Goal: Information Seeking & Learning: Learn about a topic

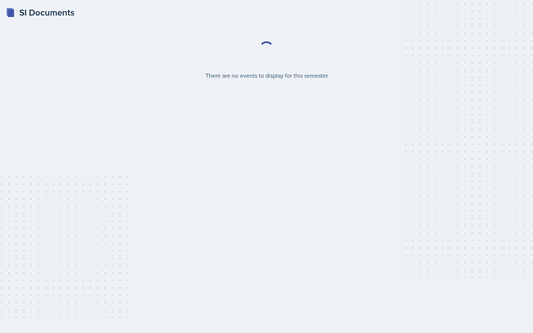
select select "2bed604d-1099-4043-b1bc-2365e8740244"
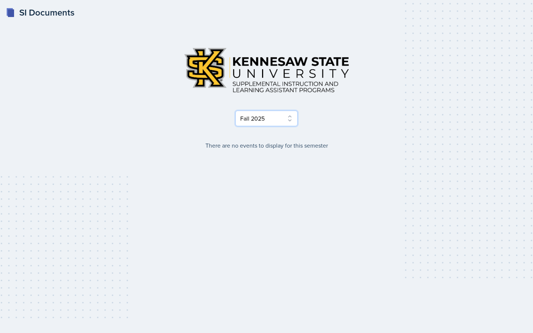
click at [253, 124] on select "Select Semester Fall 2025 Summer 2025 Spring 2025 Fall 2024 Summer 2024 Spring …" at bounding box center [266, 119] width 62 height 16
click at [235, 111] on select "Select Semester Fall 2025 Summer 2025 Spring 2025 Fall 2024 Summer 2024 Spring …" at bounding box center [266, 119] width 62 height 16
click at [253, 122] on select "Select Semester Fall 2025 Summer 2025 Spring 2025 Fall 2024 Summer 2024 Spring …" at bounding box center [266, 119] width 62 height 16
click at [235, 111] on select "Select Semester Fall 2025 Summer 2025 Spring 2025 Fall 2024 Summer 2024 Spring …" at bounding box center [266, 119] width 62 height 16
click at [253, 123] on select "Select Semester Fall 2025 Summer 2025 Spring 2025 Fall 2024 Summer 2024 Spring …" at bounding box center [266, 119] width 62 height 16
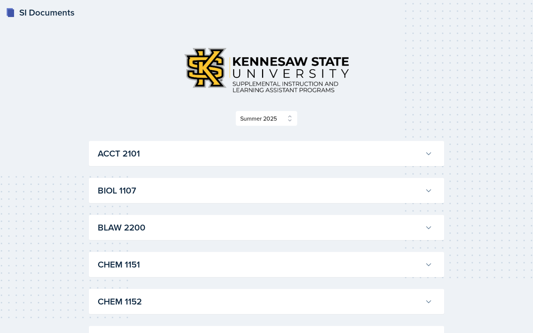
click at [281, 107] on div "Select Semester Fall 2025 Summer 2025 Spring 2025 Fall 2024 Summer 2024 Spring …" at bounding box center [266, 83] width 355 height 85
click at [281, 111] on select "Select Semester Fall 2025 Summer 2025 Spring 2025 Fall 2024 Summer 2024 Spring …" at bounding box center [266, 119] width 62 height 16
click at [235, 111] on select "Select Semester Fall 2025 Summer 2025 Spring 2025 Fall 2024 Summer 2024 Spring …" at bounding box center [266, 119] width 62 height 16
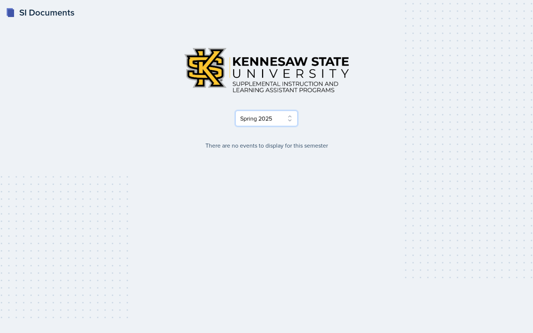
click at [266, 114] on select "Select Semester Fall 2025 Summer 2025 Spring 2025 Fall 2024 Summer 2024 Spring …" at bounding box center [266, 119] width 62 height 16
click at [235, 111] on select "Select Semester Fall 2025 Summer 2025 Spring 2025 Fall 2024 Summer 2024 Spring …" at bounding box center [266, 119] width 62 height 16
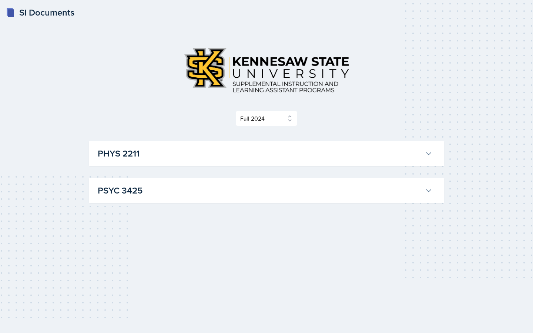
click at [208, 148] on h3 "PHYS 2211" at bounding box center [260, 153] width 324 height 13
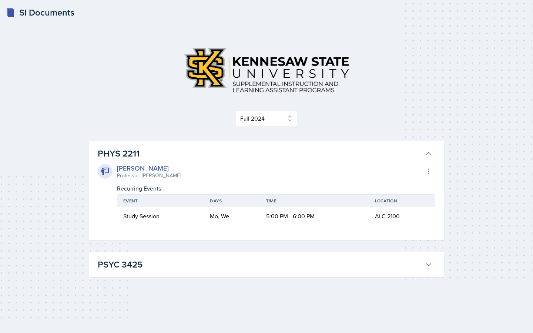
click at [184, 280] on div "Select Semester Fall 2025 Summer 2025 Spring 2025 Fall 2024 Summer 2024 Spring …" at bounding box center [266, 166] width 379 height 297
click at [167, 265] on h3 "PSYC 3425" at bounding box center [260, 264] width 324 height 13
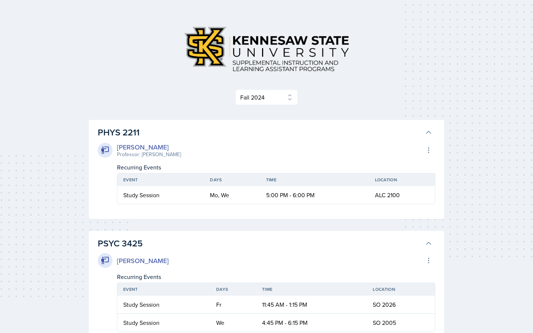
scroll to position [20, 0]
click at [153, 257] on div "[PERSON_NAME]" at bounding box center [143, 261] width 52 height 10
click at [154, 262] on div "[PERSON_NAME]" at bounding box center [143, 261] width 52 height 10
click at [265, 90] on select "Select Semester Fall 2025 Summer 2025 Spring 2025 Fall 2024 Summer 2024 Spring …" at bounding box center [266, 98] width 62 height 16
click at [235, 90] on select "Select Semester Fall 2025 Summer 2025 Spring 2025 Fall 2024 Summer 2024 Spring …" at bounding box center [266, 98] width 62 height 16
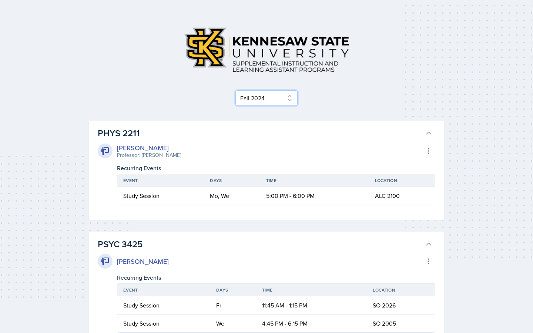
scroll to position [0, 0]
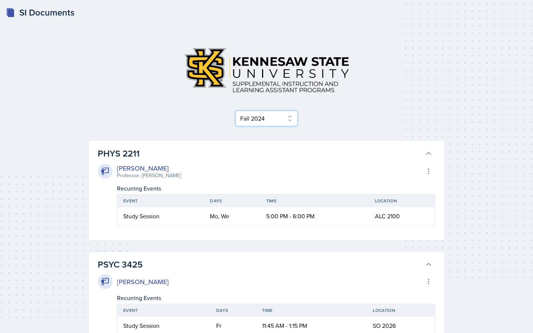
click at [244, 124] on select "Select Semester Fall 2025 Summer 2025 Spring 2025 Fall 2024 Summer 2024 Spring …" at bounding box center [266, 119] width 62 height 16
select select "515a866e-7596-43ee-a538-4da7a47c8e37"
click at [235, 111] on select "Select Semester Fall 2025 Summer 2025 Spring 2025 Fall 2024 Summer 2024 Spring …" at bounding box center [266, 119] width 62 height 16
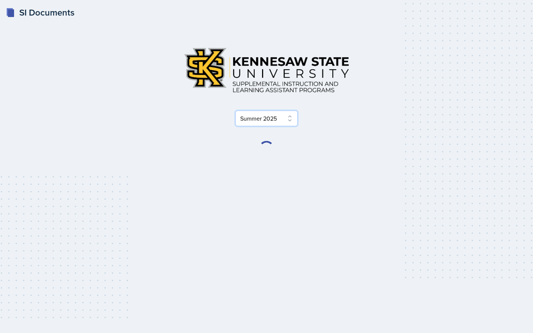
click at [255, 121] on select "Select Semester Fall 2025 Summer 2025 Spring 2025 Fall 2024 Summer 2024 Spring …" at bounding box center [266, 119] width 62 height 16
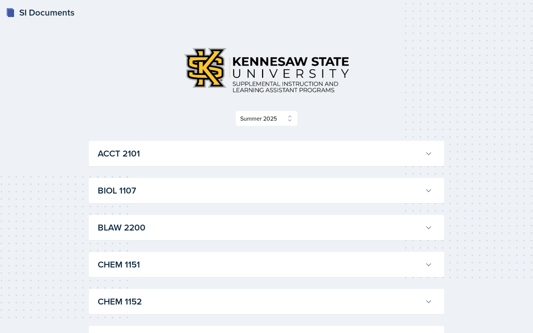
click at [128, 154] on h3 "ACCT 2101" at bounding box center [260, 153] width 324 height 13
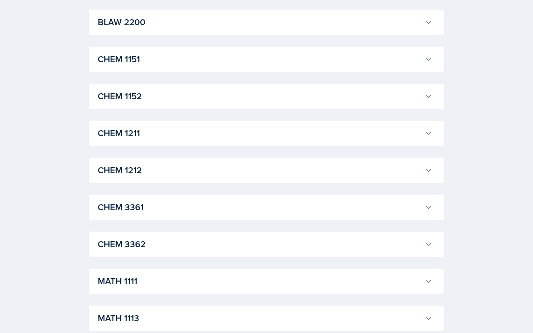
scroll to position [507, 0]
click at [144, 125] on button "CHEM 1211" at bounding box center [264, 133] width 337 height 16
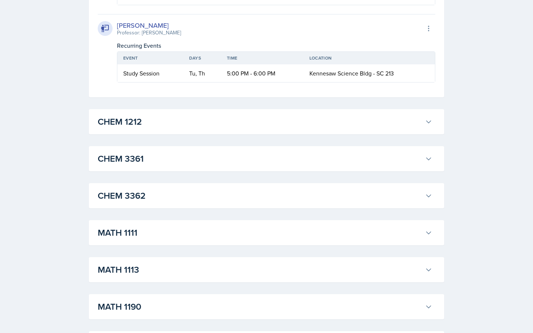
scroll to position [911, 0]
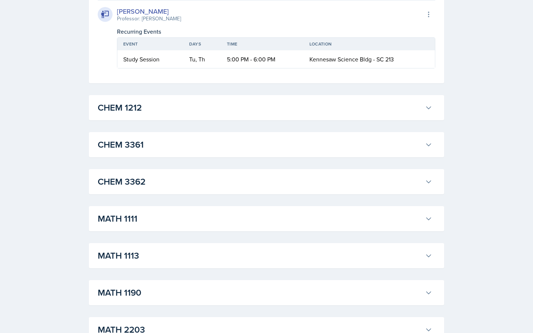
click at [141, 112] on h3 "CHEM 1212" at bounding box center [260, 107] width 324 height 13
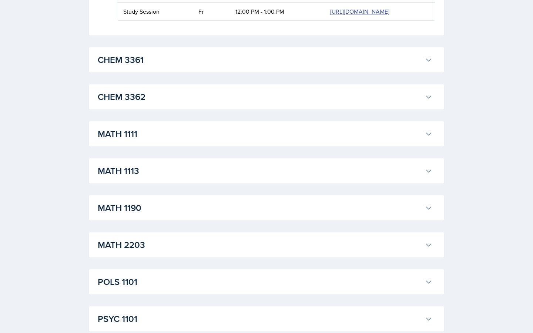
scroll to position [1171, 0]
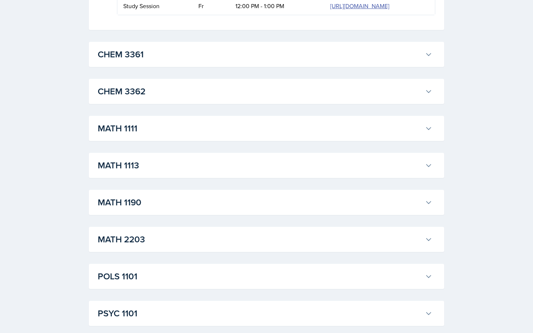
click at [123, 117] on div "MATH 1111 [PERSON_NAME] Professor: [PERSON_NAME] Export to Google Calendar Recu…" at bounding box center [266, 128] width 355 height 25
click at [129, 129] on h3 "MATH 1111" at bounding box center [260, 128] width 324 height 13
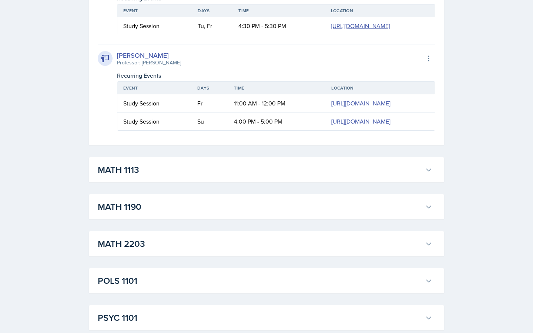
click at [156, 173] on h3 "MATH 1113" at bounding box center [260, 169] width 324 height 13
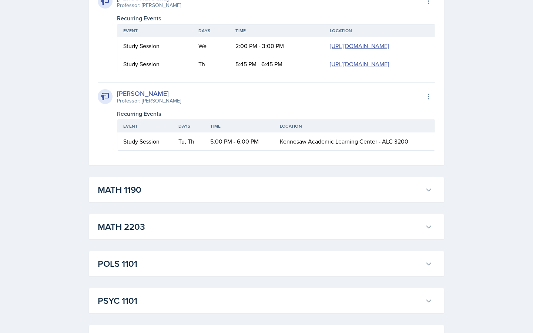
scroll to position [1526, 0]
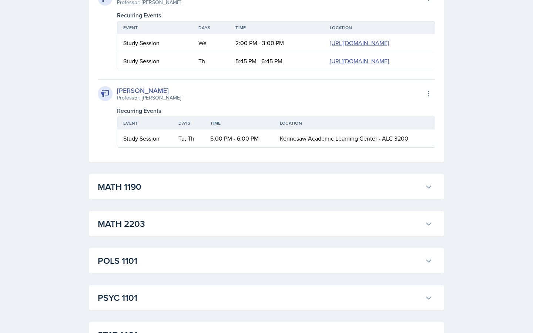
click at [152, 191] on h3 "MATH 1190" at bounding box center [260, 186] width 324 height 13
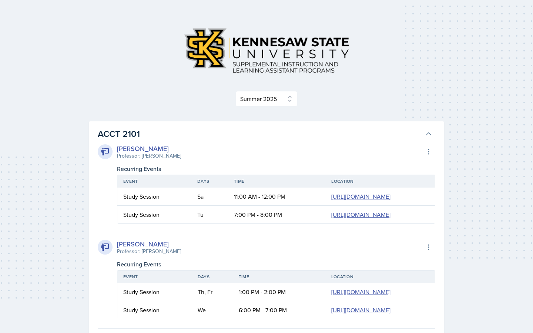
scroll to position [0, 0]
